Goal: Register for event/course

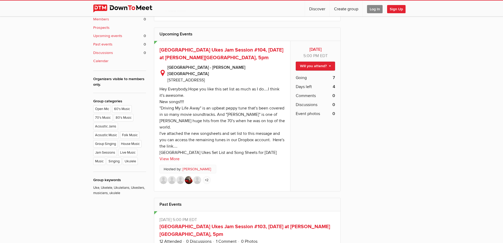
scroll to position [263, 0]
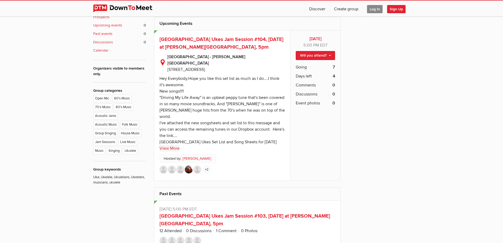
click at [175, 145] on link "View More" at bounding box center [170, 148] width 20 height 6
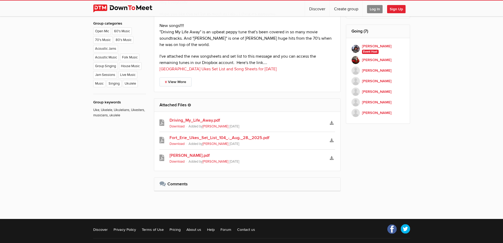
scroll to position [342, 0]
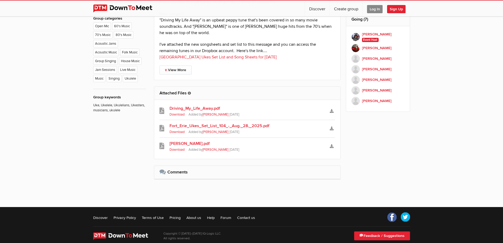
click at [264, 123] on link "Fort_Erie_Ukes_Set_List_104_-_Aug._28,_2025.pdf" at bounding box center [248, 126] width 156 height 6
click at [333, 107] on link "Download" at bounding box center [331, 111] width 7 height 8
click at [332, 144] on icon "Download" at bounding box center [332, 146] width 4 height 4
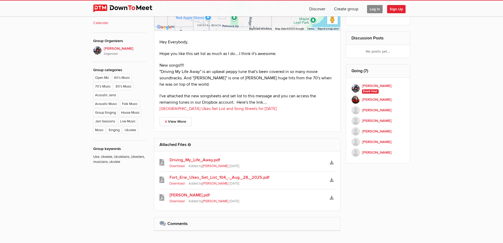
scroll to position [289, 0]
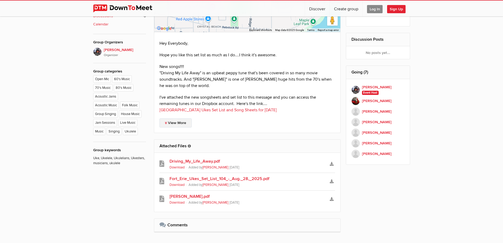
click at [178, 118] on link "View More" at bounding box center [176, 122] width 32 height 9
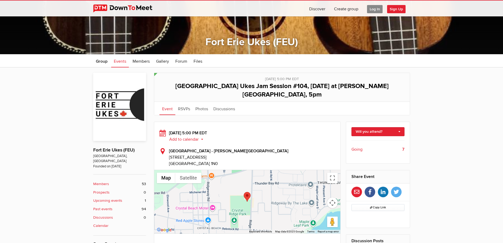
scroll to position [78, 0]
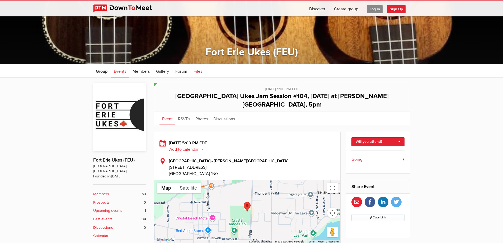
click at [199, 73] on span "Files" at bounding box center [198, 71] width 9 height 5
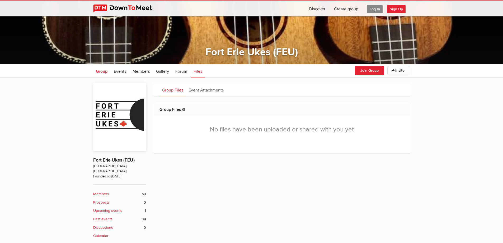
click at [105, 73] on span "Group" at bounding box center [102, 71] width 12 height 5
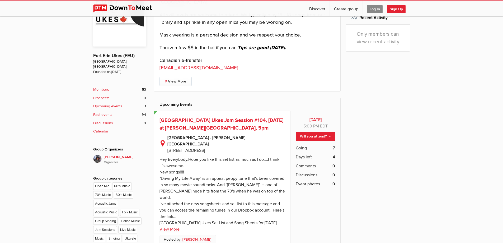
scroll to position [184, 0]
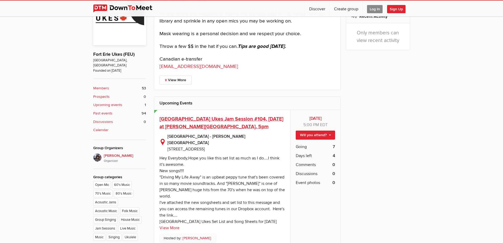
click at [265, 122] on span "[GEOGRAPHIC_DATA] Ukes Jam Session #104, [DATE] at [PERSON_NAME][GEOGRAPHIC_DAT…" at bounding box center [222, 123] width 124 height 14
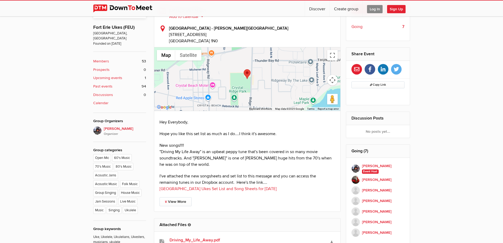
scroll to position [211, 0]
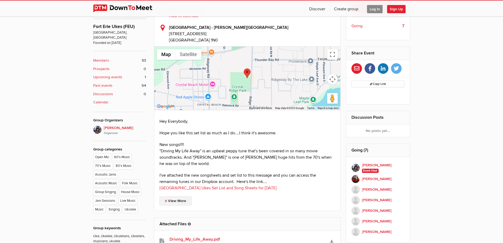
click at [185, 196] on link "View More" at bounding box center [176, 200] width 32 height 9
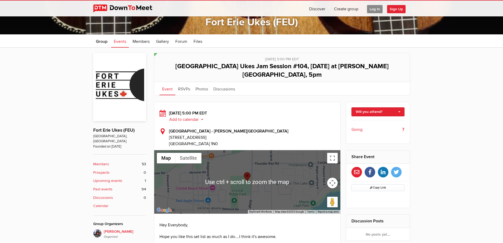
scroll to position [106, 0]
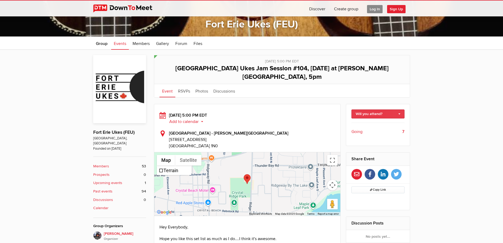
click at [399, 109] on link "Will you attend?" at bounding box center [378, 113] width 53 height 9
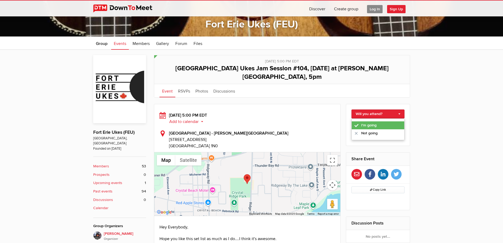
click at [367, 121] on link "I'm going" at bounding box center [378, 125] width 53 height 8
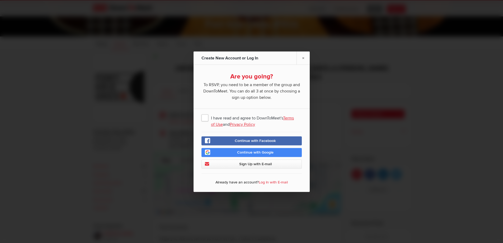
click at [204, 115] on span "I have read and agree to DownToMeet's Terms of Use and Privacy Policy" at bounding box center [252, 118] width 100 height 10
click at [0, 0] on input "I have read and agree to DownToMeet's Terms of Use and Privacy Policy" at bounding box center [0, 0] width 0 height 0
click at [266, 156] on link "Continue with Google" at bounding box center [252, 152] width 100 height 9
click at [263, 167] on link "Sign Up with E-mail" at bounding box center [252, 163] width 100 height 9
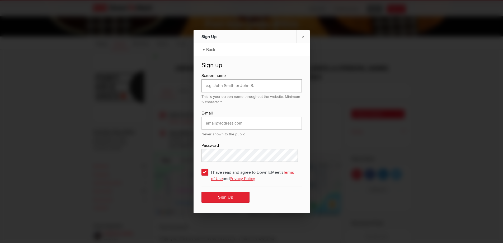
click at [229, 80] on input "text" at bounding box center [252, 85] width 100 height 13
type input "[PERSON_NAME]"
click at [246, 122] on input "email" at bounding box center [252, 123] width 100 height 13
type input "[PERSON_NAME][EMAIL_ADDRESS][PERSON_NAME][DOMAIN_NAME]"
click at [183, 145] on div "Sign Up × ← Back Sign up Screen name [PERSON_NAME] This is your screen name thr…" at bounding box center [251, 121] width 503 height 243
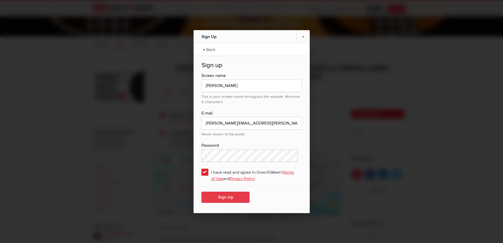
click at [227, 197] on button "Sign Up" at bounding box center [226, 197] width 48 height 11
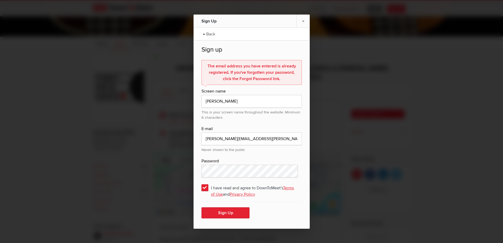
click at [205, 187] on span "I have read and agree to DownToMeet's Terms of Use and Privacy Policy" at bounding box center [252, 188] width 100 height 10
click at [0, 0] on input "I have read and agree to DownToMeet's Terms of Use and Privacy Policy" at bounding box center [0, 0] width 0 height 0
click at [208, 37] on link "← Back" at bounding box center [209, 33] width 18 height 13
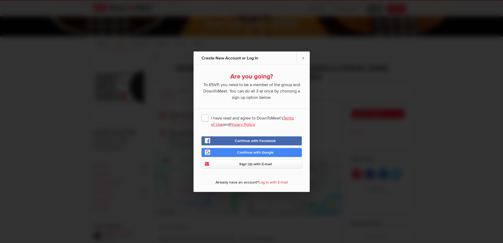
click at [277, 180] on link "Log In with E-mail" at bounding box center [273, 182] width 29 height 4
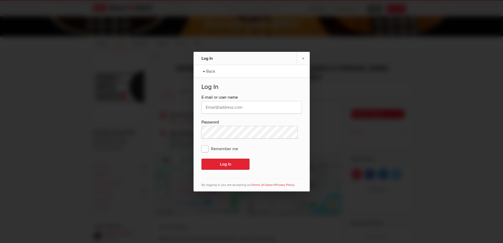
click at [231, 118] on div "E-mail or user name Password Remember me Log In Terms of Use and Privacy Policy" at bounding box center [252, 140] width 100 height 93
click at [228, 110] on input "text" at bounding box center [252, 107] width 100 height 13
click at [215, 113] on input "text" at bounding box center [252, 107] width 100 height 13
type input "[PERSON_NAME][EMAIL_ADDRESS][PERSON_NAME][DOMAIN_NAME]"
click at [207, 150] on span "Remember me" at bounding box center [223, 149] width 42 height 10
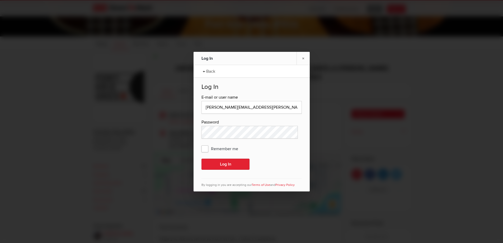
click at [0, 0] on input "Remember me" at bounding box center [0, 0] width 0 height 0
click at [227, 161] on button "Log In" at bounding box center [226, 164] width 48 height 11
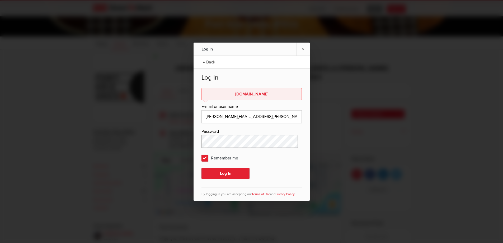
click at [182, 138] on div "Log In × ← Back Log In [DOMAIN_NAME] E-mail or user name [PERSON_NAME][EMAIL_AD…" at bounding box center [251, 121] width 503 height 243
click at [226, 173] on button "Log In" at bounding box center [226, 173] width 48 height 11
click at [205, 157] on span "Remember me" at bounding box center [223, 158] width 42 height 10
click at [0, 0] on input "Remember me" at bounding box center [0, 0] width 0 height 0
drag, startPoint x: 244, startPoint y: 154, endPoint x: 246, endPoint y: 156, distance: 2.9
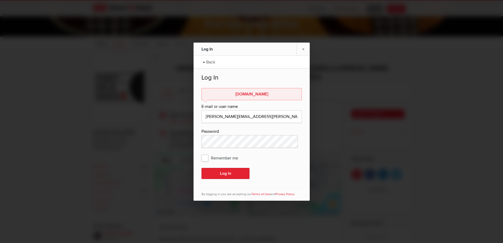
click at [245, 156] on div "Remember me" at bounding box center [252, 158] width 100 height 10
click at [189, 137] on div "Log In × ← Back Log In [DOMAIN_NAME] E-mail or user name [PERSON_NAME][EMAIL_AD…" at bounding box center [251, 121] width 503 height 243
click at [241, 170] on button "Log In" at bounding box center [226, 173] width 48 height 11
click at [258, 104] on div "E-mail or user name" at bounding box center [252, 106] width 100 height 7
click at [303, 49] on link "×" at bounding box center [303, 49] width 13 height 13
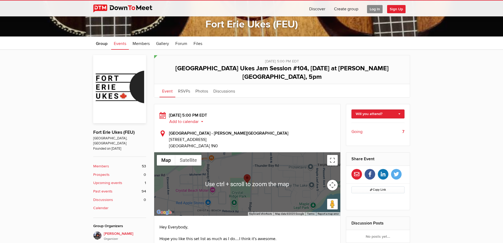
click at [371, 10] on span "Log In" at bounding box center [375, 9] width 16 height 8
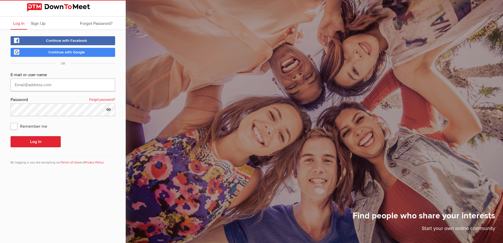
click at [82, 86] on input "text" at bounding box center [63, 84] width 105 height 13
click at [71, 54] on span "Continue with Google" at bounding box center [66, 52] width 36 height 4
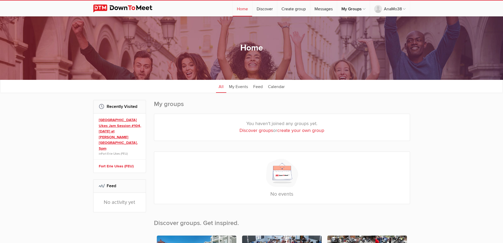
click at [114, 126] on link "[GEOGRAPHIC_DATA] Ukes Jam Session #104, [DATE] at [PERSON_NAME][GEOGRAPHIC_DAT…" at bounding box center [120, 134] width 43 height 34
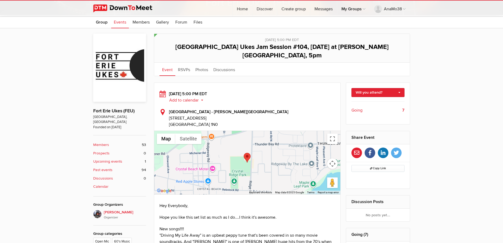
scroll to position [126, 0]
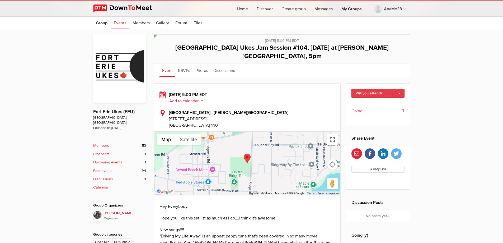
click at [394, 89] on link "Will you attend?" at bounding box center [378, 93] width 53 height 9
click at [375, 101] on link "I'm going" at bounding box center [378, 105] width 53 height 8
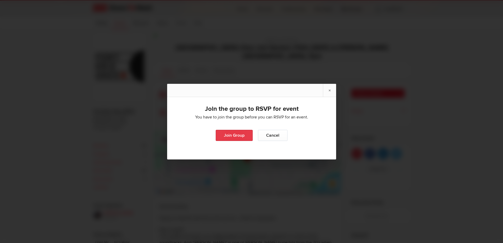
click at [232, 137] on link "Join Group" at bounding box center [234, 135] width 37 height 11
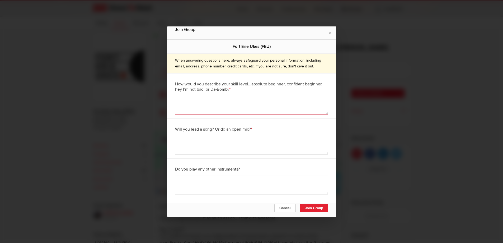
click at [216, 103] on textarea at bounding box center [251, 105] width 153 height 18
type textarea "Absolute beginner"
click at [212, 144] on textarea at bounding box center [251, 145] width 153 height 18
type textarea "No"
click at [207, 188] on textarea at bounding box center [251, 185] width 153 height 18
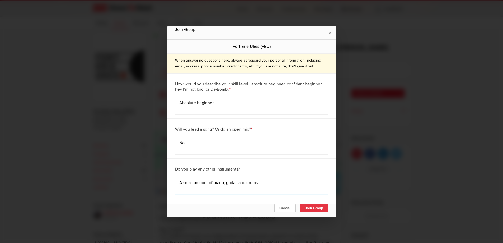
type textarea "A small amount of piano, guitar, and drums."
click at [323, 209] on button "Join Group" at bounding box center [314, 208] width 28 height 8
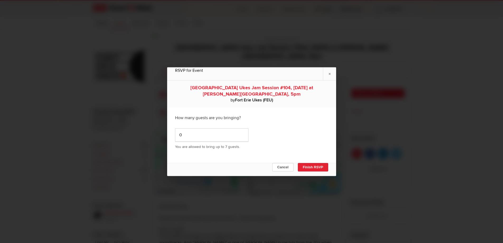
click at [272, 135] on div "0 You are allowed to bring up to 7 guests." at bounding box center [251, 138] width 153 height 29
click at [310, 169] on button "Finish RSVP" at bounding box center [313, 167] width 30 height 8
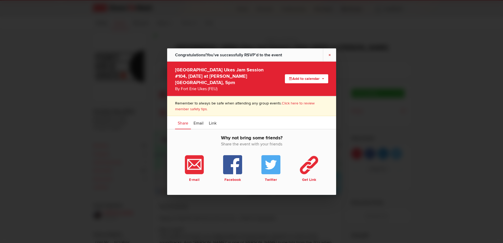
click at [330, 61] on link "×" at bounding box center [329, 54] width 13 height 13
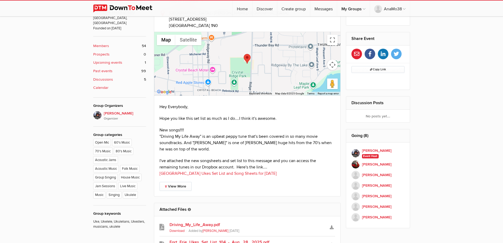
scroll to position [232, 0]
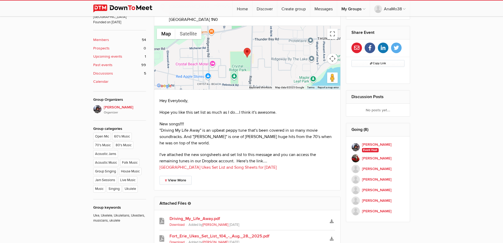
click at [428, 111] on div "Public event Anyone who has access to the group can see the event, description,…" at bounding box center [251, 143] width 503 height 441
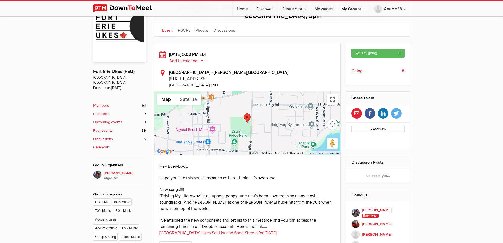
scroll to position [153, 0]
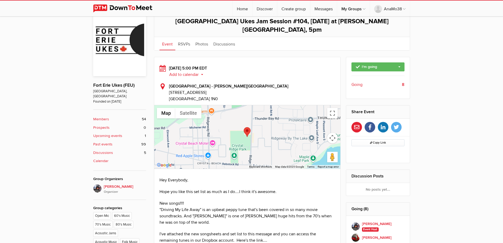
click at [402, 81] on b "8" at bounding box center [403, 84] width 3 height 6
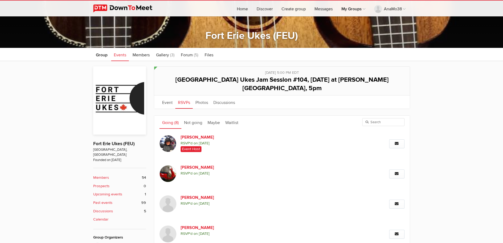
scroll to position [89, 0]
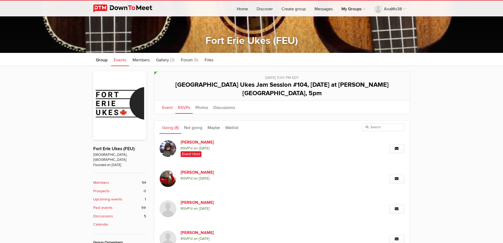
click at [169, 100] on link "Event" at bounding box center [168, 106] width 16 height 13
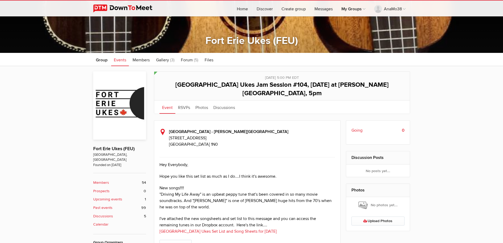
click at [443, 147] on div "Public event Anyone who has access to the group can see the event, description,…" at bounding box center [251, 247] width 503 height 362
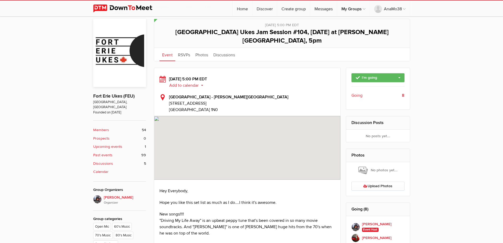
scroll to position [142, 0]
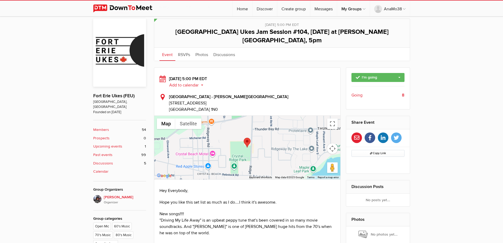
click at [309, 83] on div "[DATE] 5:00 PM EDT Add to calendar Outlook Apple / iCal Google Yahoo Add to cal…" at bounding box center [248, 94] width 176 height 37
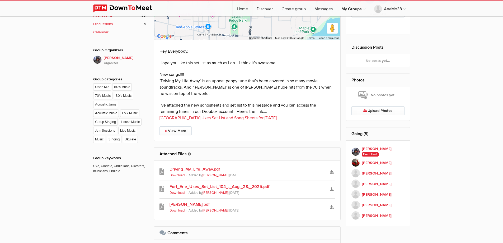
scroll to position [301, 0]
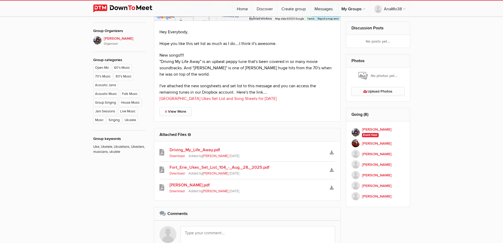
click at [209, 147] on link "Driving_My_Life_Away.pdf" at bounding box center [248, 150] width 156 height 6
click at [187, 182] on link "[PERSON_NAME].pdf" at bounding box center [248, 185] width 156 height 6
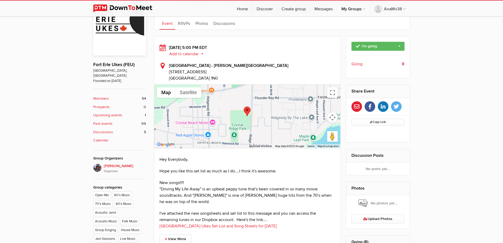
scroll to position [89, 0]
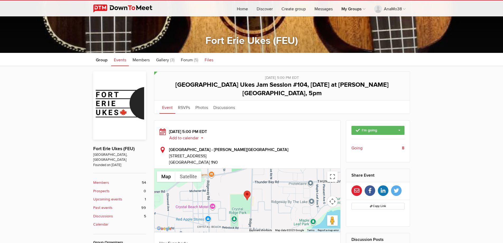
click at [208, 62] on span "Files" at bounding box center [209, 59] width 9 height 5
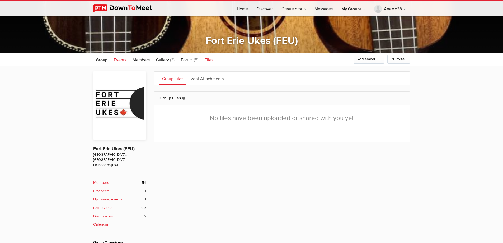
click at [118, 60] on span "Events" at bounding box center [120, 59] width 12 height 5
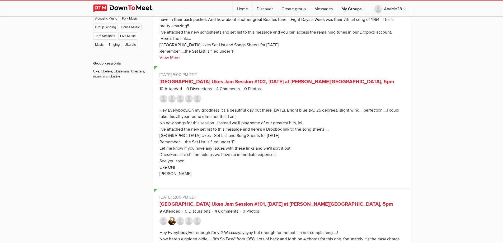
scroll to position [380, 0]
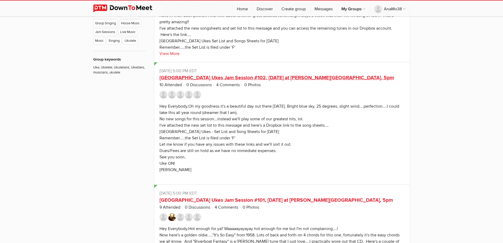
click at [287, 74] on link "[GEOGRAPHIC_DATA] Ukes Jam Session #102, [DATE] at [PERSON_NAME][GEOGRAPHIC_DAT…" at bounding box center [277, 77] width 235 height 6
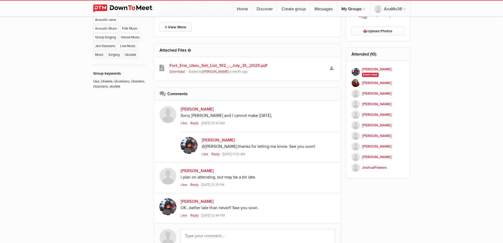
scroll to position [302, 0]
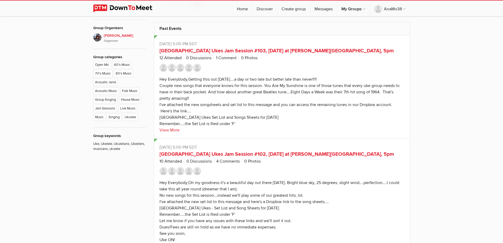
scroll to position [319, 0]
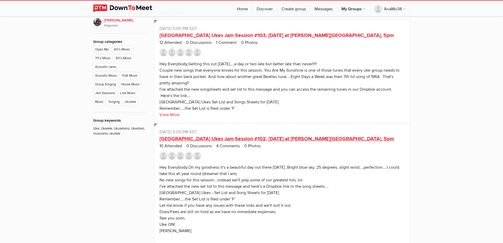
click at [269, 136] on link "[GEOGRAPHIC_DATA] Ukes Jam Session #102, [DATE] at [PERSON_NAME][GEOGRAPHIC_DAT…" at bounding box center [277, 139] width 235 height 6
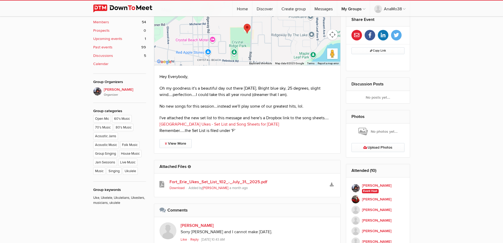
scroll to position [264, 0]
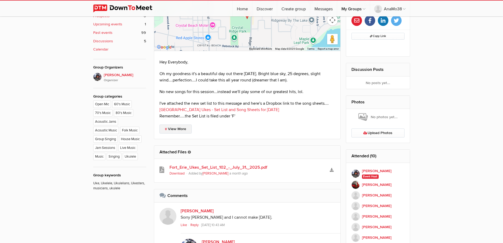
click at [182, 124] on link "View More" at bounding box center [176, 128] width 32 height 9
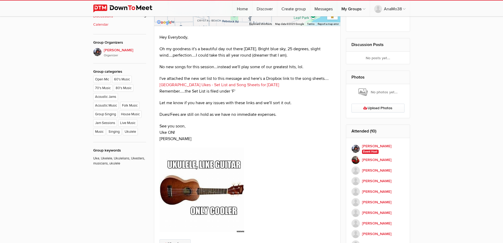
scroll to position [291, 0]
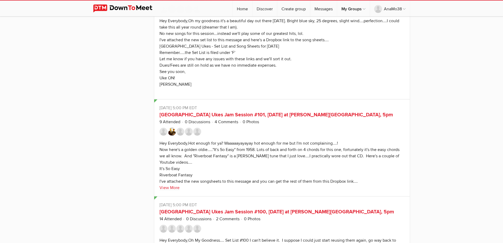
scroll to position [443, 0]
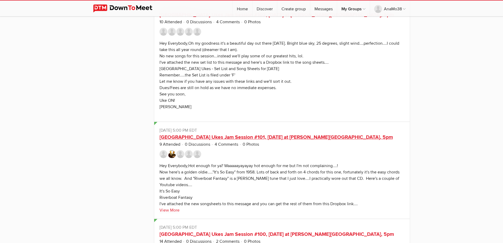
click at [309, 134] on link "[GEOGRAPHIC_DATA] Ukes Jam Session #101, [DATE] at [PERSON_NAME][GEOGRAPHIC_DAT…" at bounding box center [277, 137] width 234 height 6
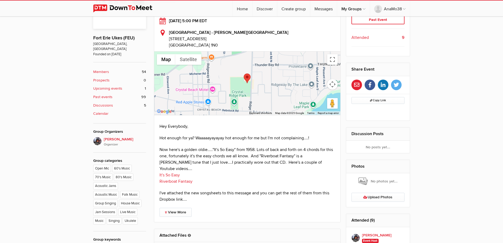
scroll to position [185, 0]
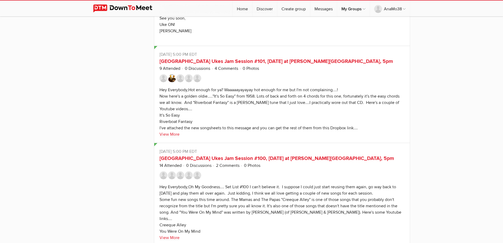
scroll to position [541, 0]
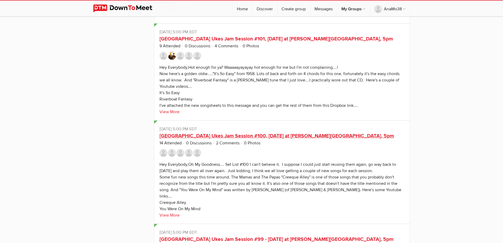
click at [316, 133] on link "[GEOGRAPHIC_DATA] Ukes Jam Session #100, [DATE] at [PERSON_NAME][GEOGRAPHIC_DAT…" at bounding box center [277, 136] width 235 height 6
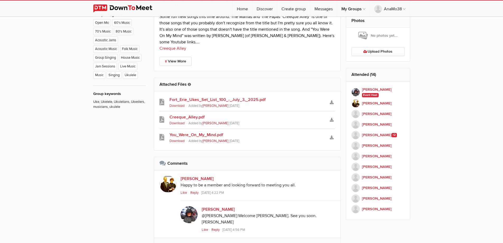
scroll to position [343, 0]
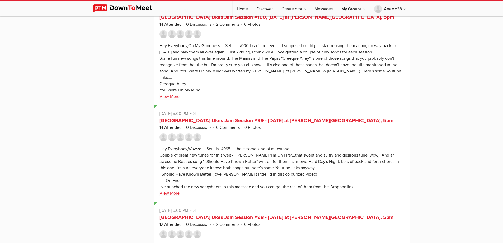
scroll to position [705, 0]
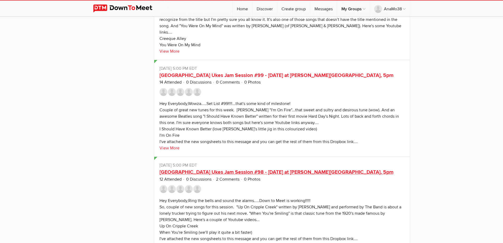
click at [312, 169] on link "[GEOGRAPHIC_DATA] Ukes Jam Session #98 - [DATE] at [PERSON_NAME][GEOGRAPHIC_DAT…" at bounding box center [277, 172] width 234 height 6
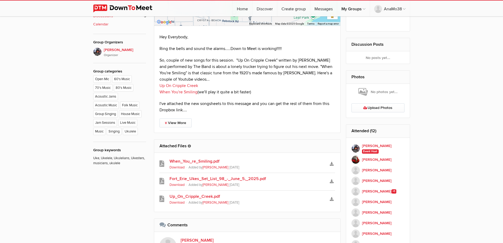
scroll to position [291, 0]
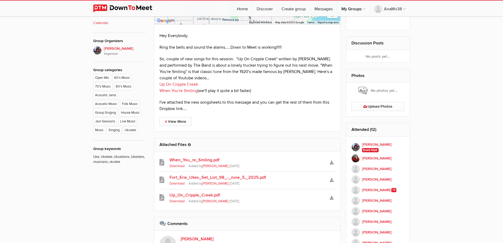
click at [214, 192] on link "Up_On_Cripple_Creek.pdf" at bounding box center [248, 195] width 156 height 6
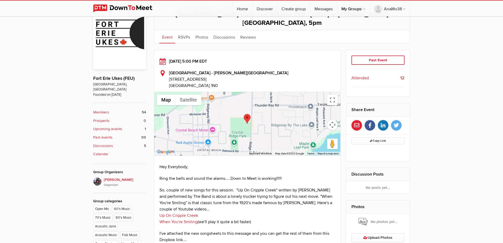
scroll to position [159, 0]
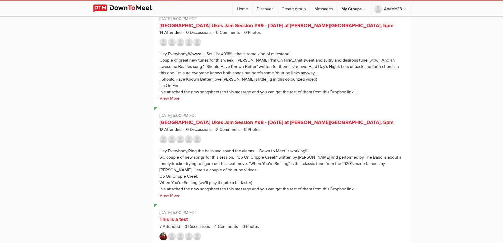
scroll to position [743, 0]
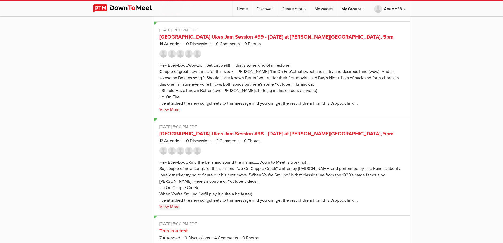
click at [171, 203] on link "View More" at bounding box center [170, 206] width 20 height 6
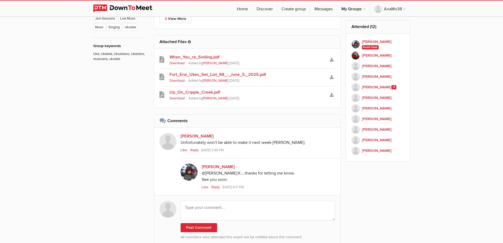
scroll to position [389, 0]
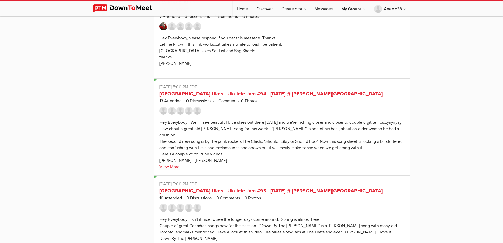
scroll to position [968, 0]
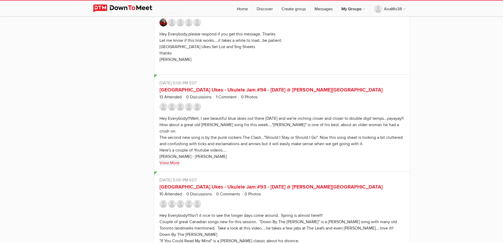
click at [173, 160] on link "View More" at bounding box center [170, 163] width 20 height 6
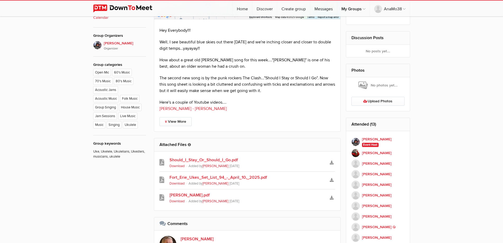
scroll to position [317, 0]
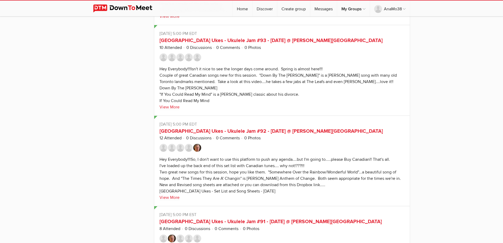
scroll to position [1069, 0]
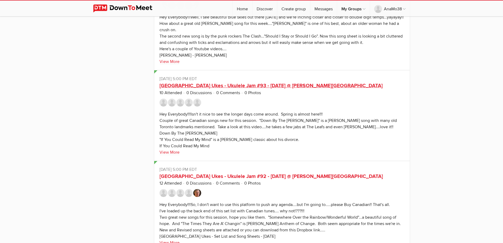
click at [287, 82] on link "[GEOGRAPHIC_DATA] Ukes - Ukulele Jam #93 - [DATE] @ [PERSON_NAME][GEOGRAPHIC_DA…" at bounding box center [271, 85] width 223 height 6
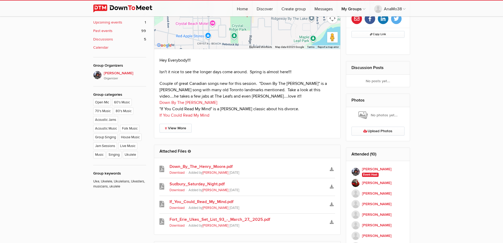
scroll to position [291, 0]
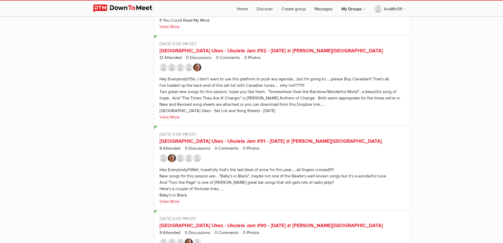
scroll to position [1161, 0]
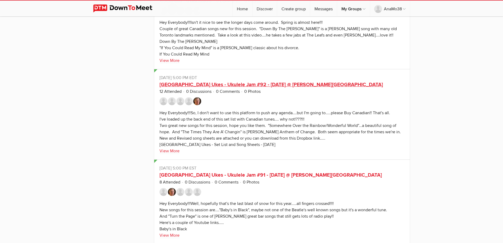
click at [314, 81] on link "[GEOGRAPHIC_DATA] Ukes - Ukulele Jam #92 - [DATE] @ [PERSON_NAME][GEOGRAPHIC_DA…" at bounding box center [271, 84] width 223 height 6
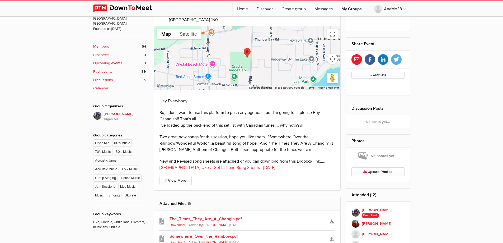
scroll to position [291, 0]
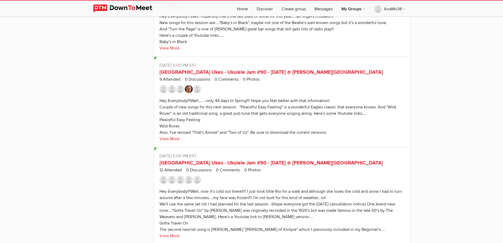
scroll to position [1280, 0]
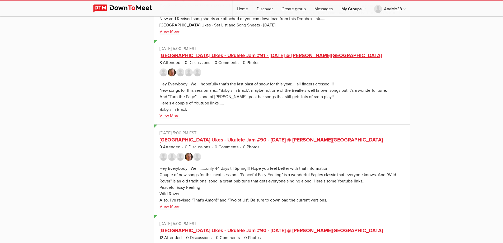
click at [181, 52] on link "[GEOGRAPHIC_DATA] Ukes - Ukulele Jam #91 - [DATE] @ [PERSON_NAME][GEOGRAPHIC_DA…" at bounding box center [271, 55] width 222 height 6
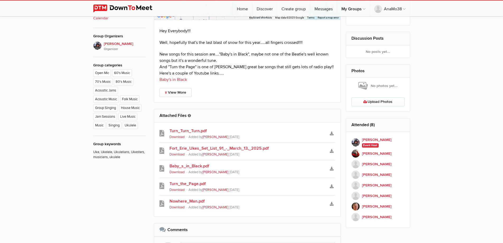
scroll to position [299, 0]
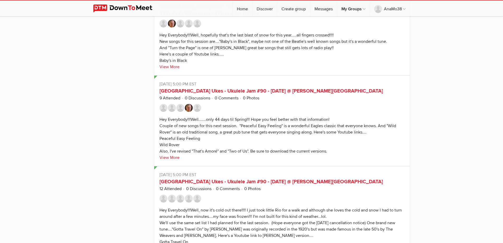
scroll to position [1363, 0]
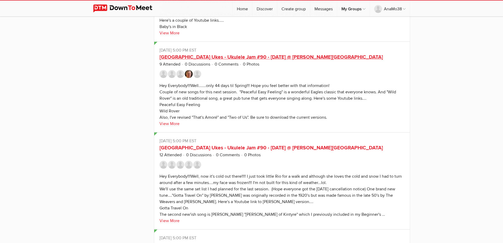
click at [327, 54] on link "[GEOGRAPHIC_DATA] Ukes - Ukulele Jam #90 - [DATE] @ [PERSON_NAME][GEOGRAPHIC_DA…" at bounding box center [271, 57] width 223 height 6
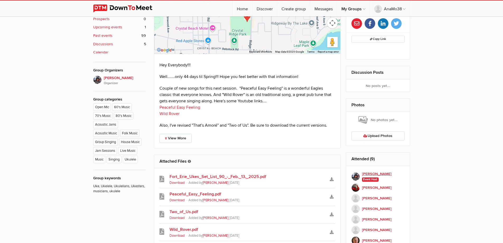
scroll to position [302, 0]
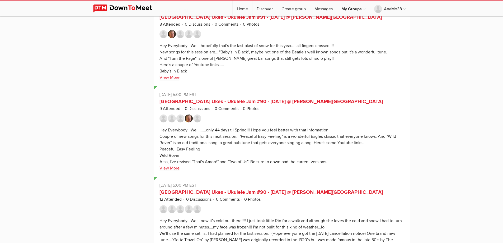
scroll to position [1409, 0]
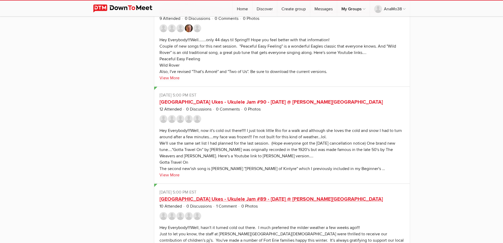
click at [277, 196] on link "[GEOGRAPHIC_DATA] Ukes - Ukulele Jam #89 - [DATE] @ [PERSON_NAME][GEOGRAPHIC_DA…" at bounding box center [271, 199] width 223 height 6
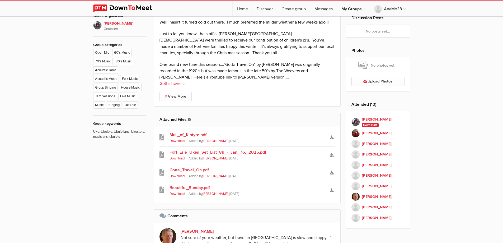
scroll to position [317, 0]
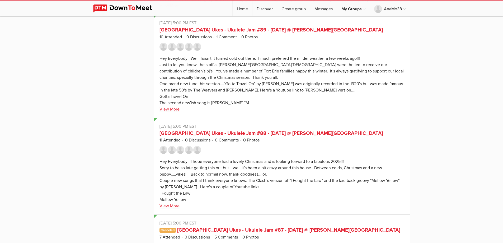
scroll to position [1589, 0]
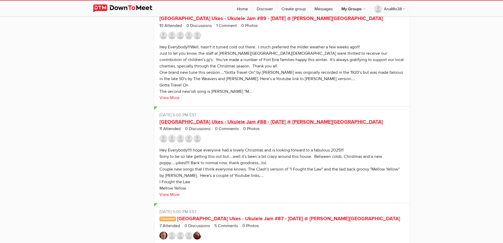
click at [290, 119] on link "[GEOGRAPHIC_DATA] Ukes - Ukulele Jam #88 - [DATE] @ [PERSON_NAME][GEOGRAPHIC_DA…" at bounding box center [271, 122] width 223 height 6
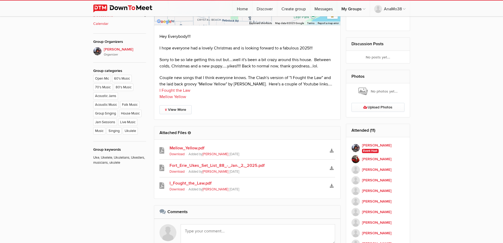
scroll to position [291, 0]
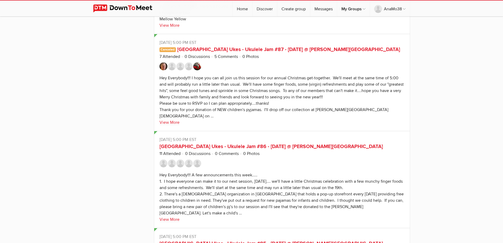
scroll to position [1668, 0]
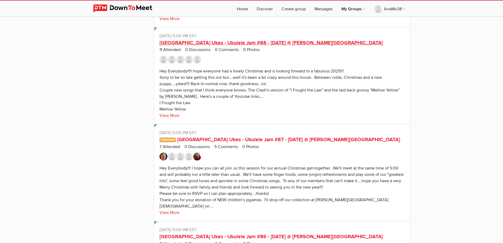
click at [329, 40] on link "[GEOGRAPHIC_DATA] Ukes - Ukulele Jam #88 - [DATE] @ [PERSON_NAME][GEOGRAPHIC_DA…" at bounding box center [271, 43] width 223 height 6
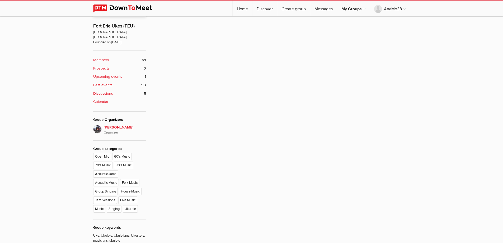
scroll to position [238, 0]
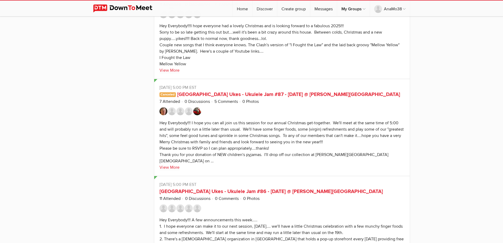
scroll to position [1702, 0]
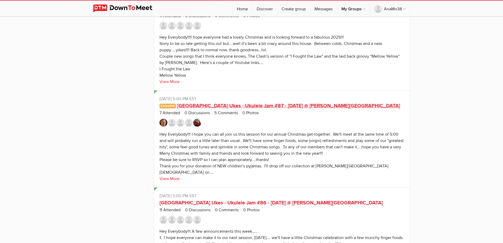
click at [269, 103] on link "[GEOGRAPHIC_DATA] Ukes - Ukulele Jam #87 - [DATE] @ [PERSON_NAME][GEOGRAPHIC_DA…" at bounding box center [288, 106] width 223 height 6
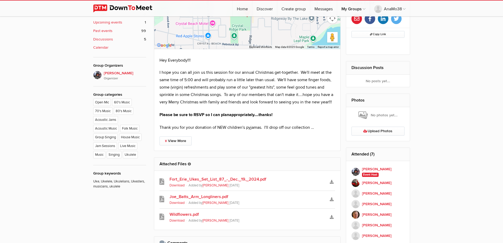
scroll to position [276, 0]
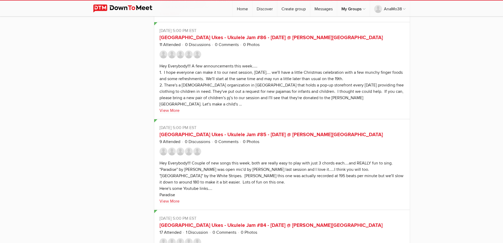
scroll to position [1833, 0]
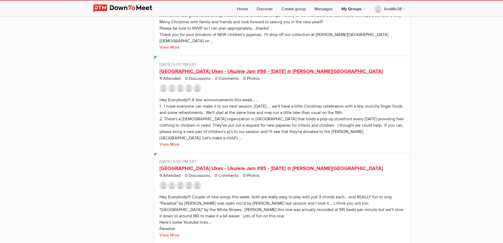
click at [295, 68] on link "[GEOGRAPHIC_DATA] Ukes - Ukulele Jam #86 - [DATE] @ [PERSON_NAME][GEOGRAPHIC_DA…" at bounding box center [271, 71] width 223 height 6
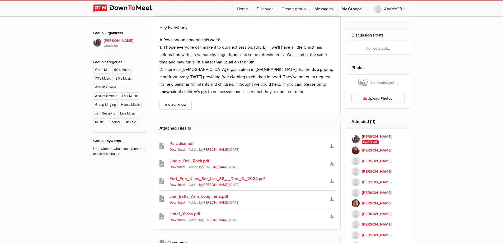
scroll to position [317, 0]
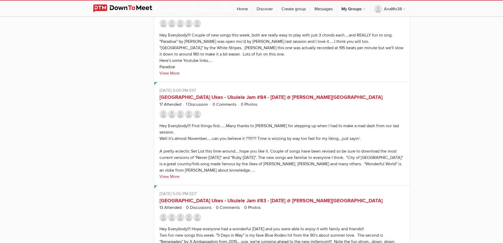
scroll to position [1984, 0]
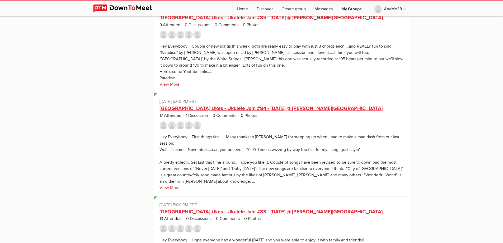
click at [244, 105] on link "[GEOGRAPHIC_DATA] Ukes - Ukulele Jam #84 - [DATE] @ [PERSON_NAME][GEOGRAPHIC_DA…" at bounding box center [271, 108] width 223 height 6
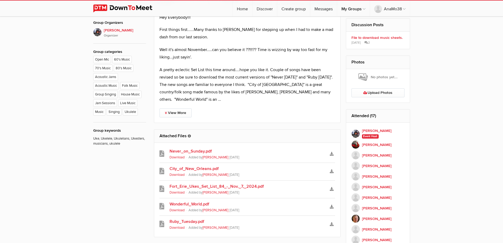
scroll to position [317, 0]
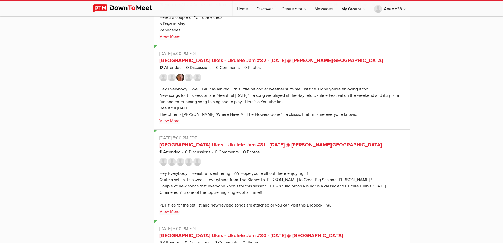
scroll to position [2221, 0]
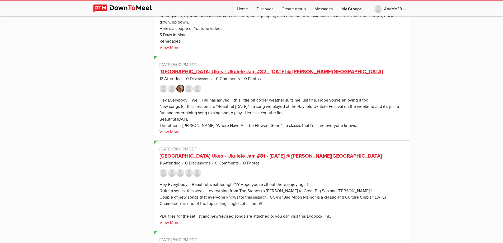
click at [285, 68] on link "[GEOGRAPHIC_DATA] Ukes - Ukulele Jam #82 - [DATE] @ [PERSON_NAME][GEOGRAPHIC_DA…" at bounding box center [271, 71] width 223 height 6
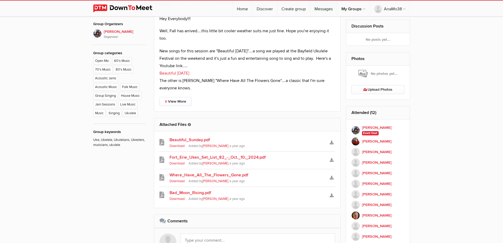
scroll to position [317, 0]
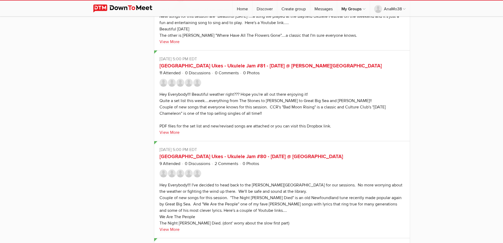
scroll to position [2209, 0]
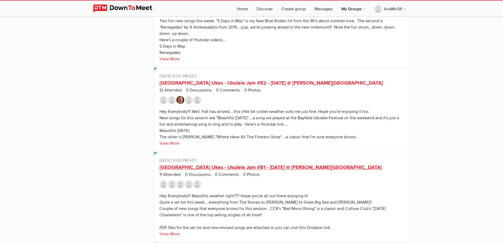
click at [273, 164] on link "[GEOGRAPHIC_DATA] Ukes - Ukulele Jam #81 - [DATE] @ [PERSON_NAME][GEOGRAPHIC_DA…" at bounding box center [271, 167] width 222 height 6
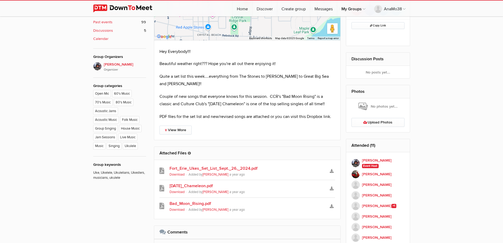
scroll to position [291, 0]
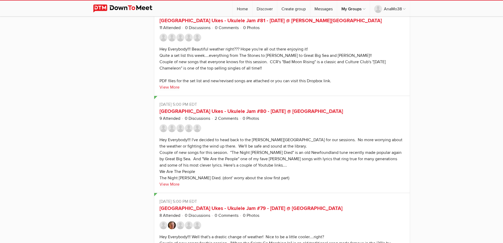
scroll to position [2491, 0]
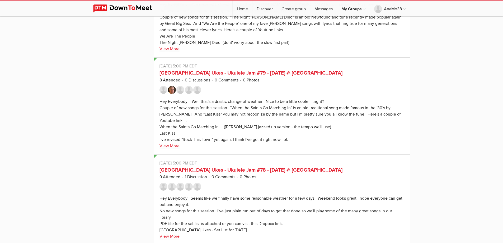
click at [298, 70] on link "[GEOGRAPHIC_DATA] Ukes - Ukulele Jam #79 - [DATE] @ [GEOGRAPHIC_DATA]" at bounding box center [251, 73] width 183 height 6
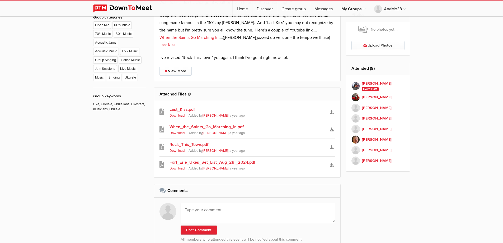
scroll to position [343, 0]
click at [333, 130] on icon "Download" at bounding box center [332, 129] width 4 height 4
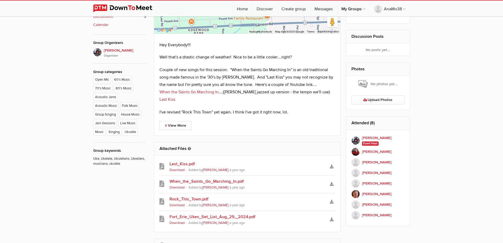
scroll to position [291, 0]
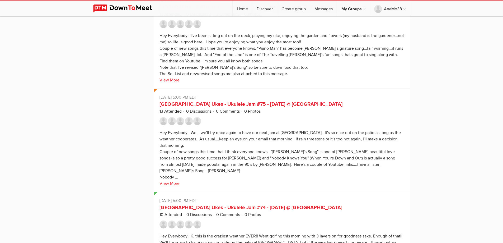
scroll to position [2733, 0]
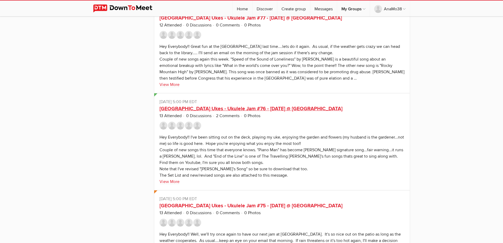
click at [276, 105] on link "[GEOGRAPHIC_DATA] Ukes - Ukulele Jam #76 - [DATE] @ [GEOGRAPHIC_DATA]" at bounding box center [251, 108] width 183 height 6
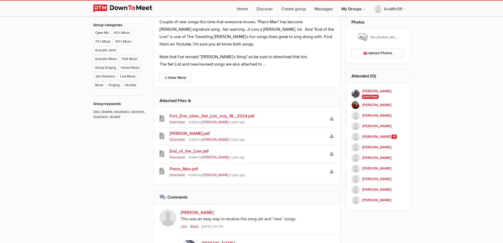
scroll to position [343, 0]
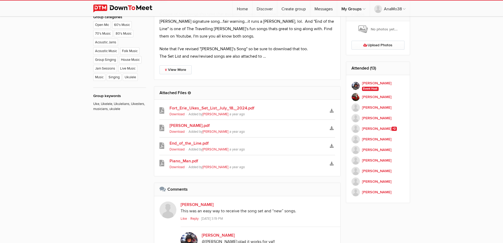
click at [194, 161] on link "Piano_Man.pdf" at bounding box center [248, 161] width 156 height 6
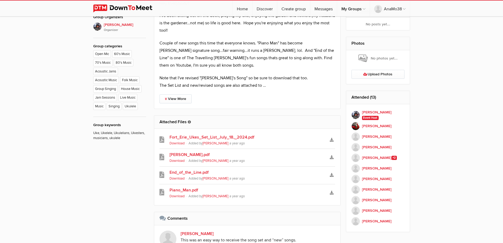
scroll to position [317, 0]
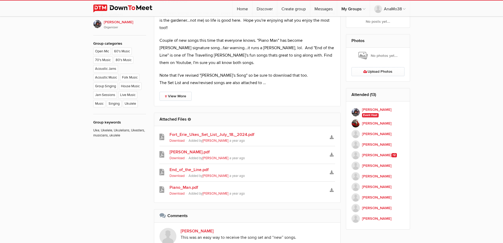
click at [230, 156] on span "a year ago" at bounding box center [238, 158] width 16 height 4
click at [194, 152] on link "[PERSON_NAME].pdf" at bounding box center [248, 152] width 156 height 6
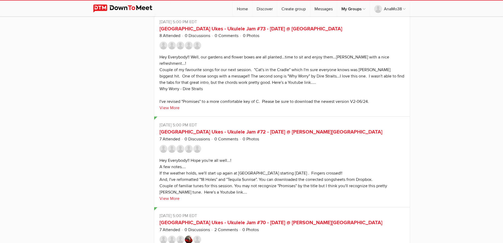
scroll to position [3212, 0]
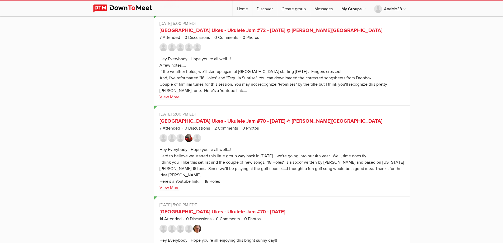
click at [250, 208] on link "[GEOGRAPHIC_DATA] Ukes - Ukulele Jam #70 - [DATE]" at bounding box center [223, 211] width 126 height 6
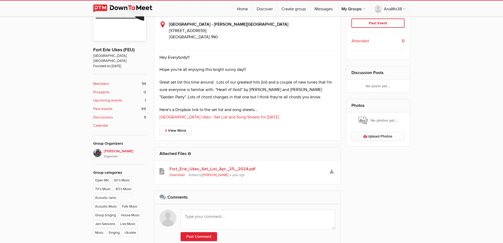
scroll to position [291, 0]
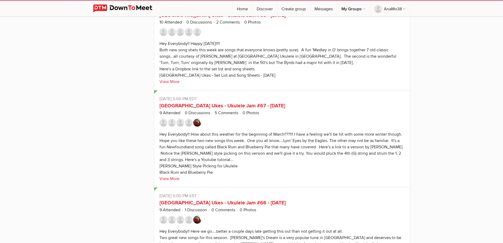
scroll to position [3562, 0]
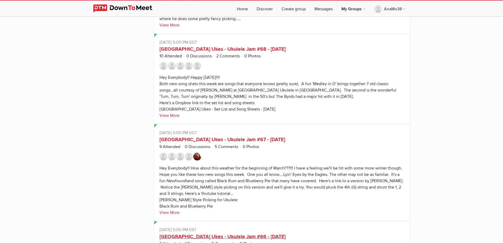
click at [260, 233] on link "[GEOGRAPHIC_DATA] Ukes - Ukulele Jam #66 - [DATE]" at bounding box center [223, 236] width 126 height 6
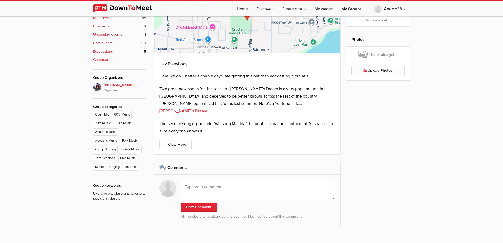
scroll to position [264, 0]
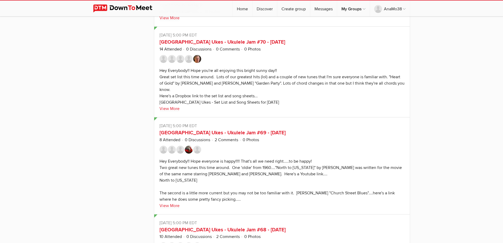
scroll to position [3167, 0]
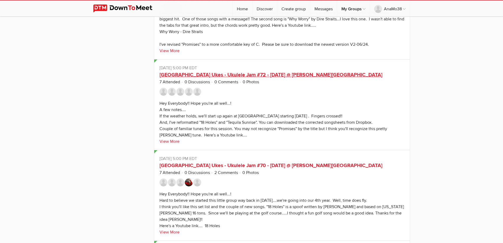
click at [255, 72] on link "[GEOGRAPHIC_DATA] Ukes - Ukulele Jam #72 - [DATE] @ [PERSON_NAME][GEOGRAPHIC_DA…" at bounding box center [271, 75] width 223 height 6
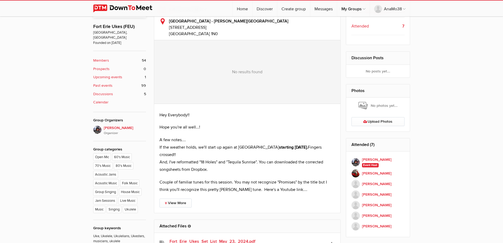
scroll to position [223, 0]
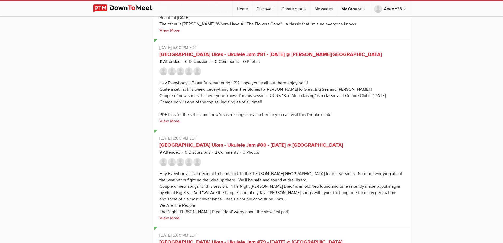
scroll to position [2525, 0]
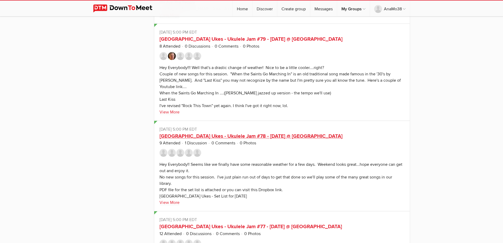
click at [257, 133] on link "[GEOGRAPHIC_DATA] Ukes - Ukulele Jam #78 - [DATE] @ [GEOGRAPHIC_DATA]" at bounding box center [251, 136] width 183 height 6
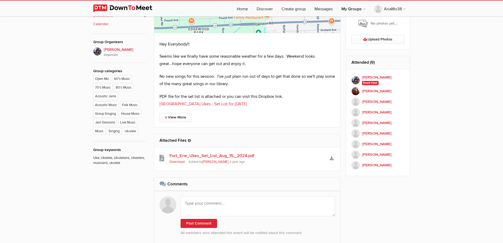
scroll to position [291, 0]
